Goal: Check status: Verify the current state of an ongoing process or item

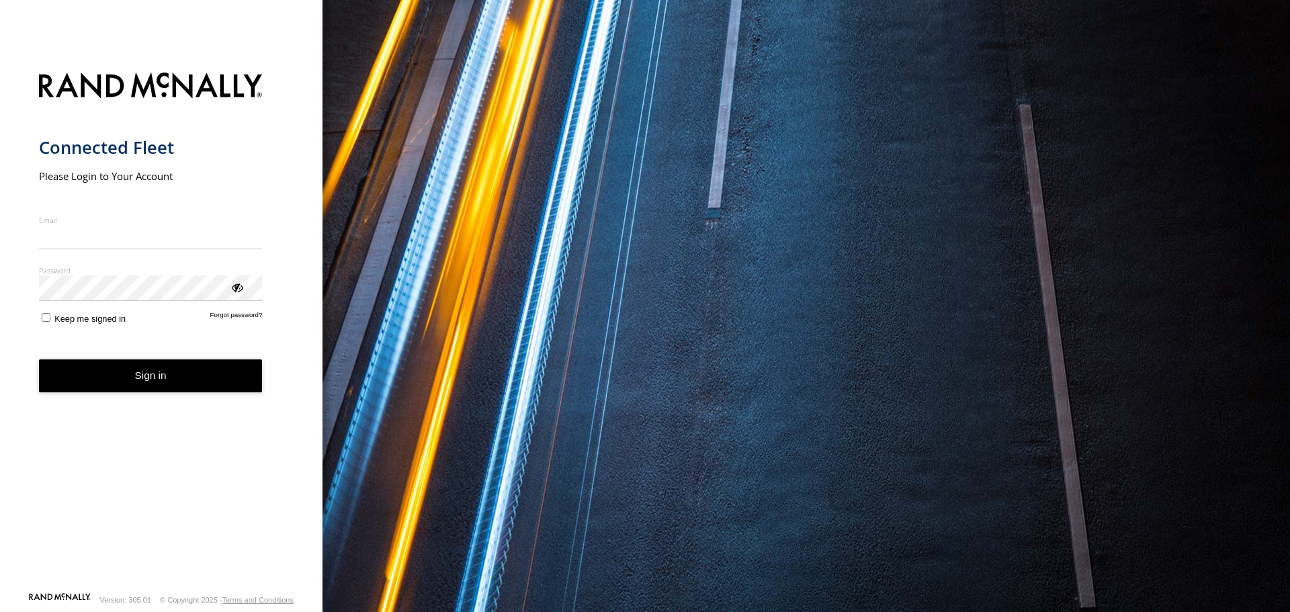
type input "**********"
click at [150, 395] on form "**********" at bounding box center [161, 329] width 245 height 528
click at [175, 391] on button "Sign in" at bounding box center [151, 376] width 224 height 33
click at [179, 384] on button "Sign in" at bounding box center [151, 376] width 224 height 33
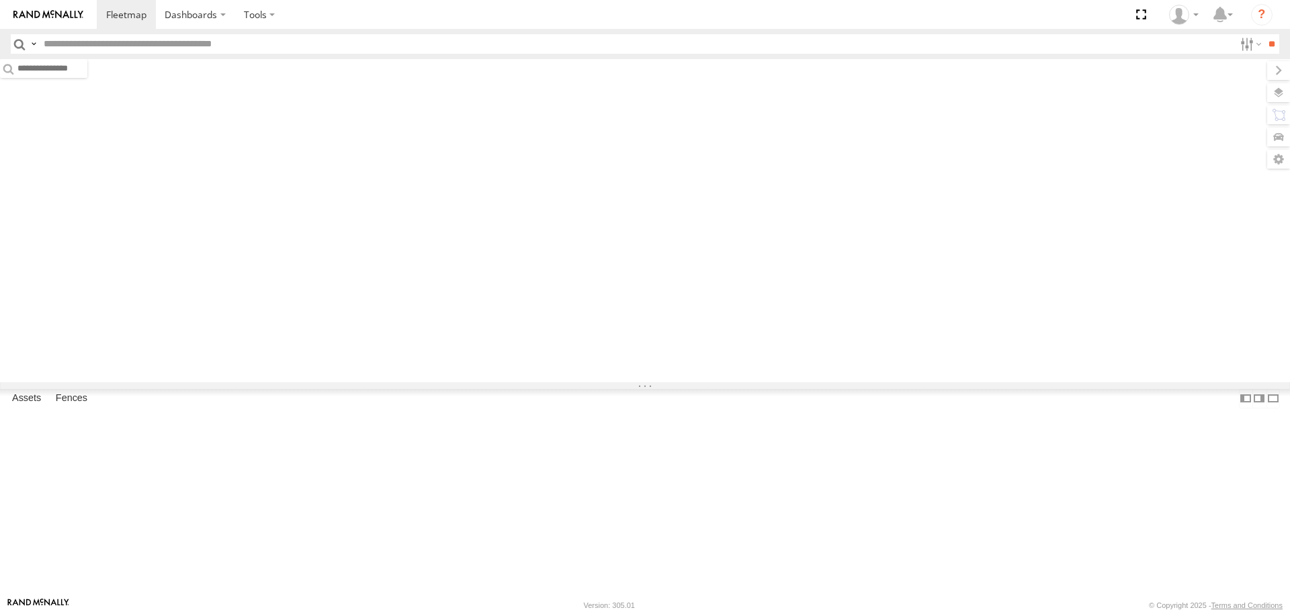
click at [200, 43] on input "text" at bounding box center [636, 43] width 1196 height 19
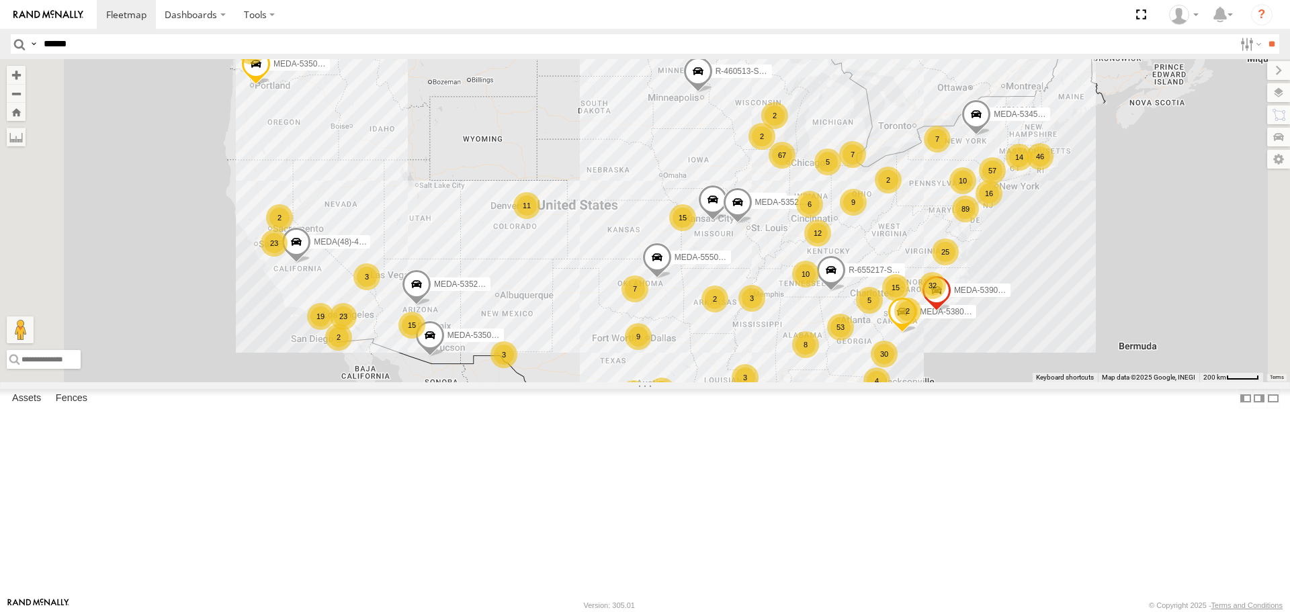
type input "******"
click at [1264, 34] on input "**" at bounding box center [1271, 43] width 15 height 19
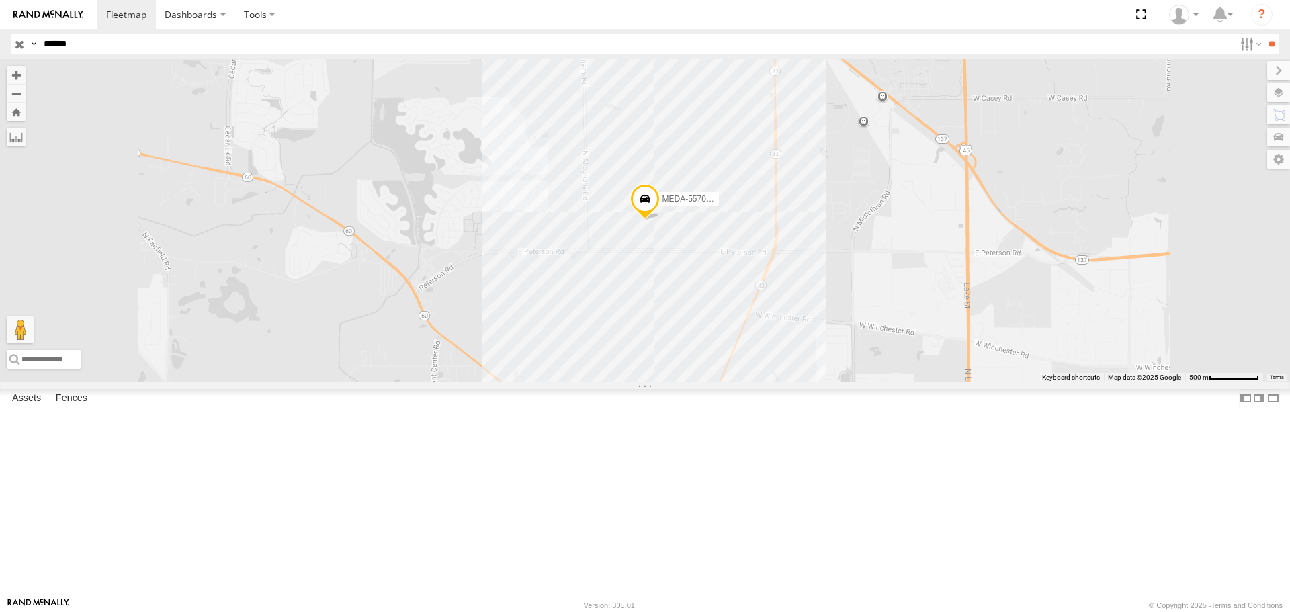
click at [0, 0] on div "MEDA-557003-Roll C-02" at bounding box center [0, 0] width 0 height 0
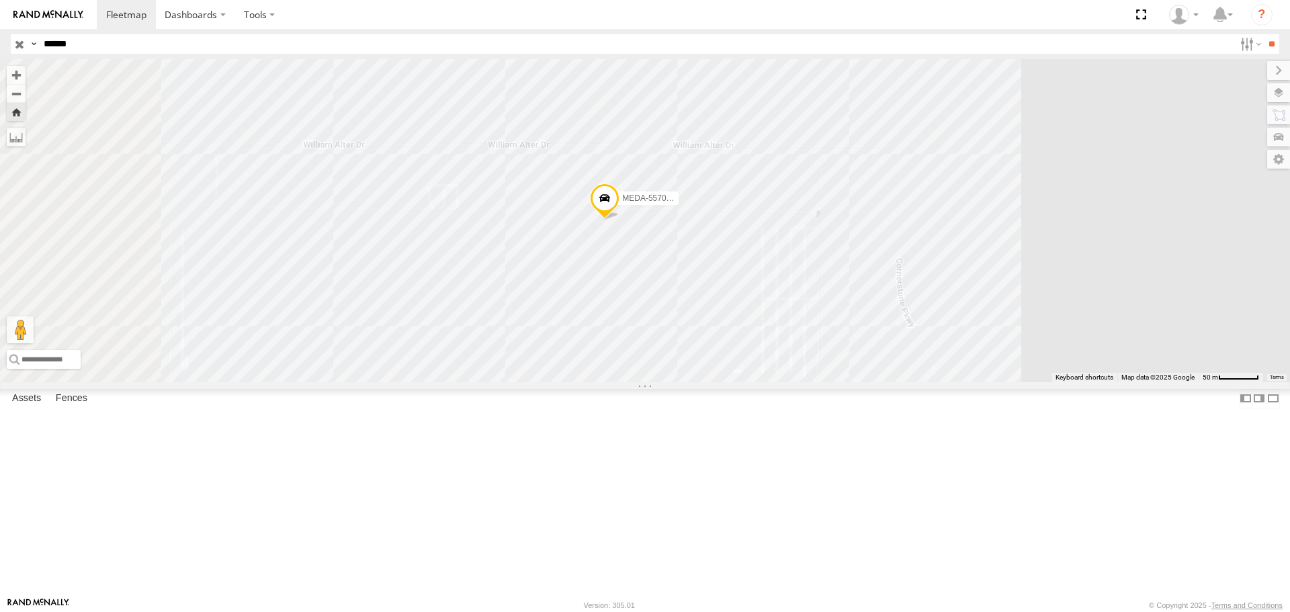
drag, startPoint x: 651, startPoint y: 364, endPoint x: 723, endPoint y: 348, distance: 73.6
click at [723, 348] on div "MEDA-557003-Roll" at bounding box center [645, 220] width 1290 height 323
click at [620, 220] on span at bounding box center [605, 201] width 30 height 36
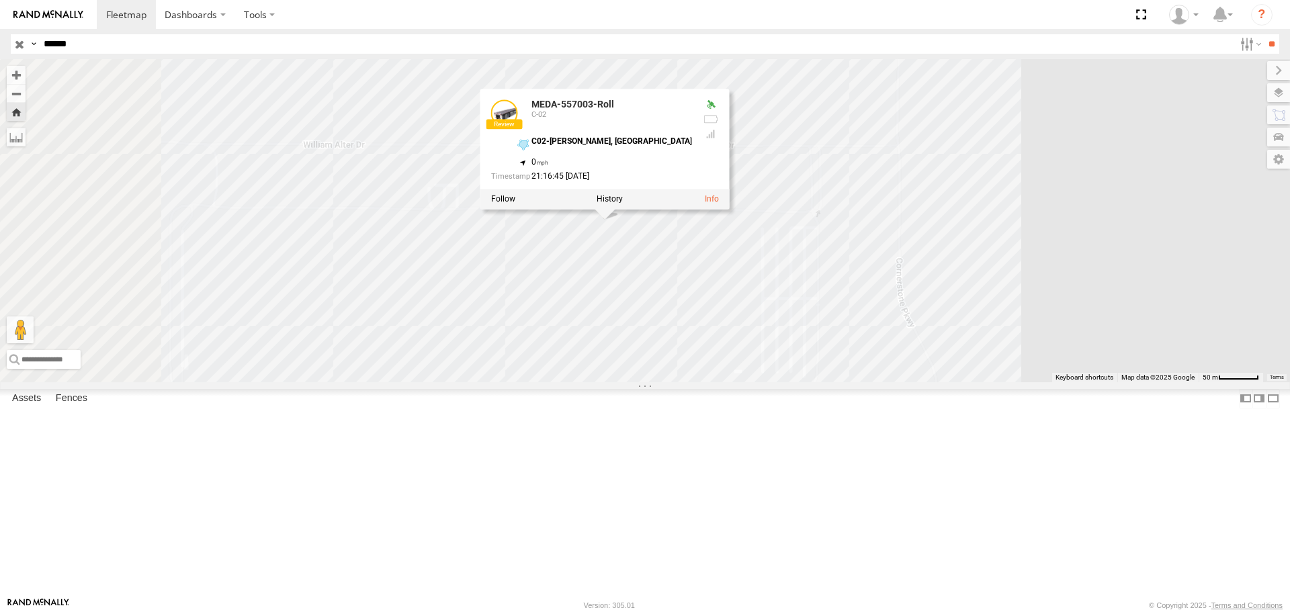
click at [1194, 230] on div "MEDA-557003-Roll MEDA-557003-Roll C-02 C02-Grayslake, IL 42.30904 , -88.04559 0…" at bounding box center [645, 220] width 1290 height 323
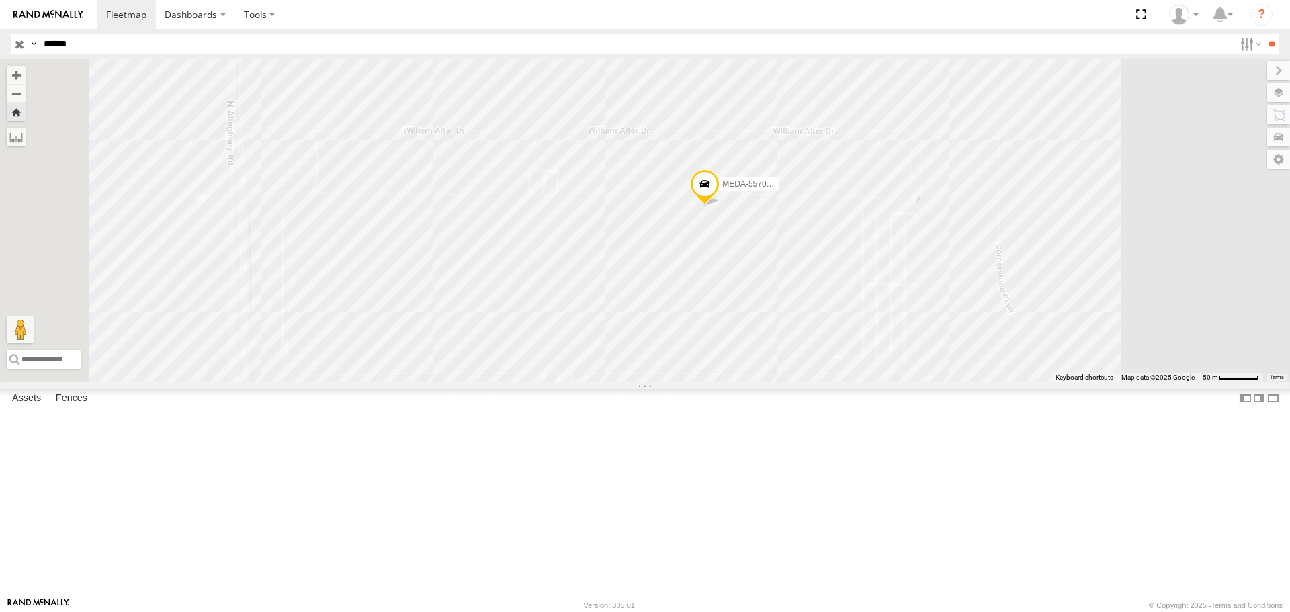
drag, startPoint x: 749, startPoint y: 366, endPoint x: 850, endPoint y: 351, distance: 102.6
click at [850, 351] on div "MEDA-557003-Roll" at bounding box center [645, 220] width 1290 height 323
click at [1276, 97] on label at bounding box center [1265, 92] width 49 height 19
click at [0, 0] on span "Basemaps" at bounding box center [0, 0] width 0 height 0
click at [0, 0] on span "Satellite + Roadmap" at bounding box center [0, 0] width 0 height 0
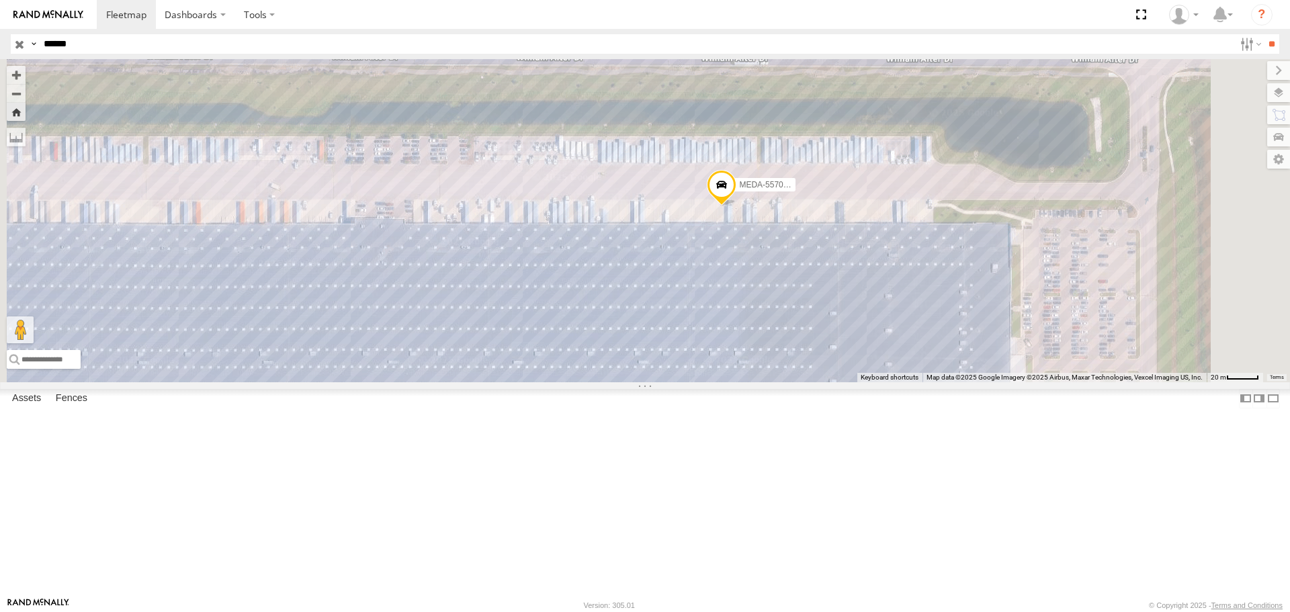
click at [737, 207] on span at bounding box center [722, 189] width 30 height 36
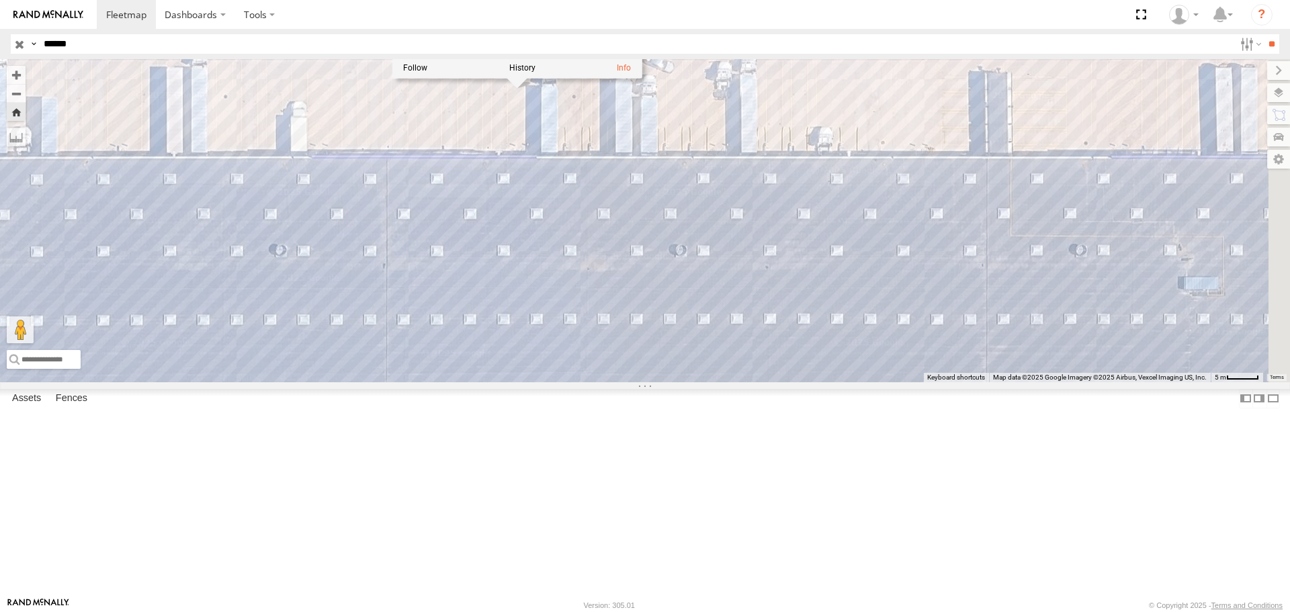
drag, startPoint x: 1025, startPoint y: 347, endPoint x: 799, endPoint y: 362, distance: 226.3
click at [799, 362] on div "MEDA-557003-Roll MEDA-557003-Roll C-02 C02-Grayslake, IL 42.30904 , -88.04559 0…" at bounding box center [645, 220] width 1290 height 323
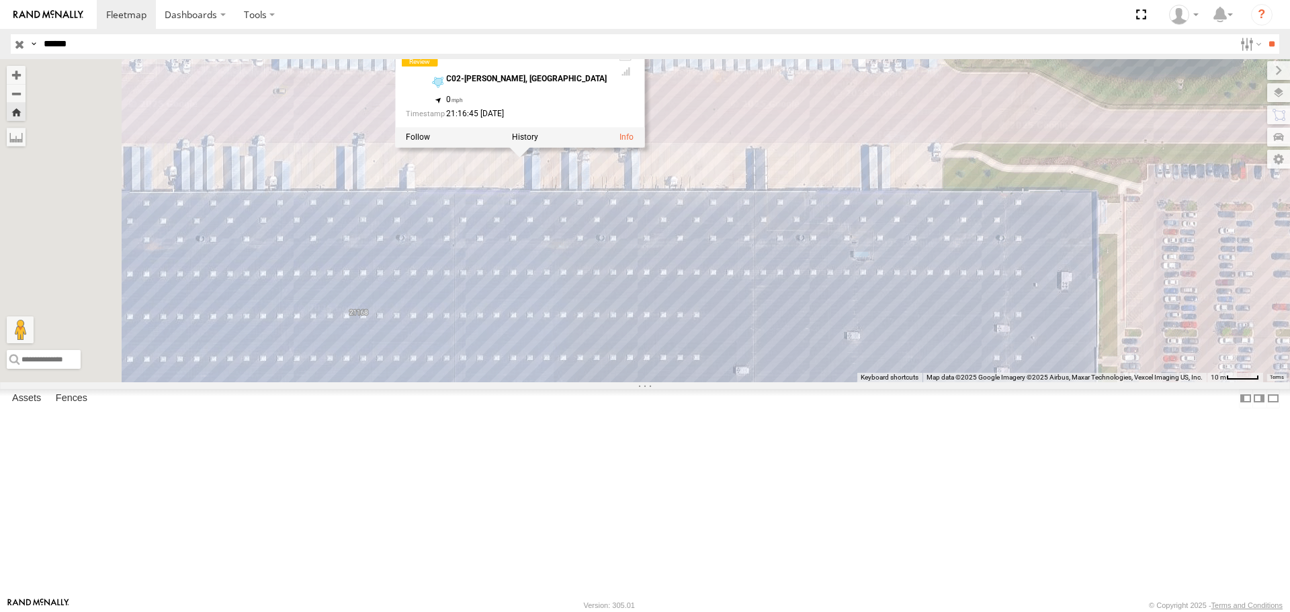
drag, startPoint x: 934, startPoint y: 380, endPoint x: 918, endPoint y: 380, distance: 16.1
click at [918, 380] on div "MEDA-557003-Roll MEDA-557003-Roll C-02 C02-Grayslake, IL 42.30904 , -88.04559 0…" at bounding box center [645, 220] width 1290 height 323
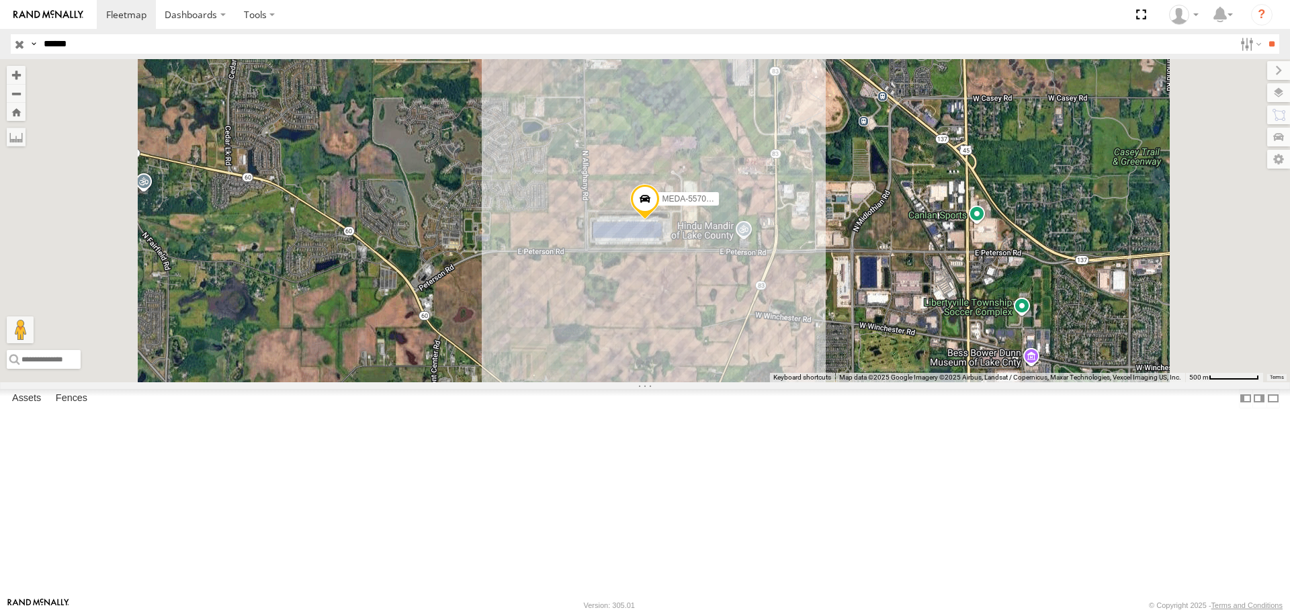
click at [468, 610] on footer "Rand McNally Version: 305.01 © Copyright 2025 - Terms and Conditions" at bounding box center [645, 604] width 1290 height 15
